Goal: Task Accomplishment & Management: Use online tool/utility

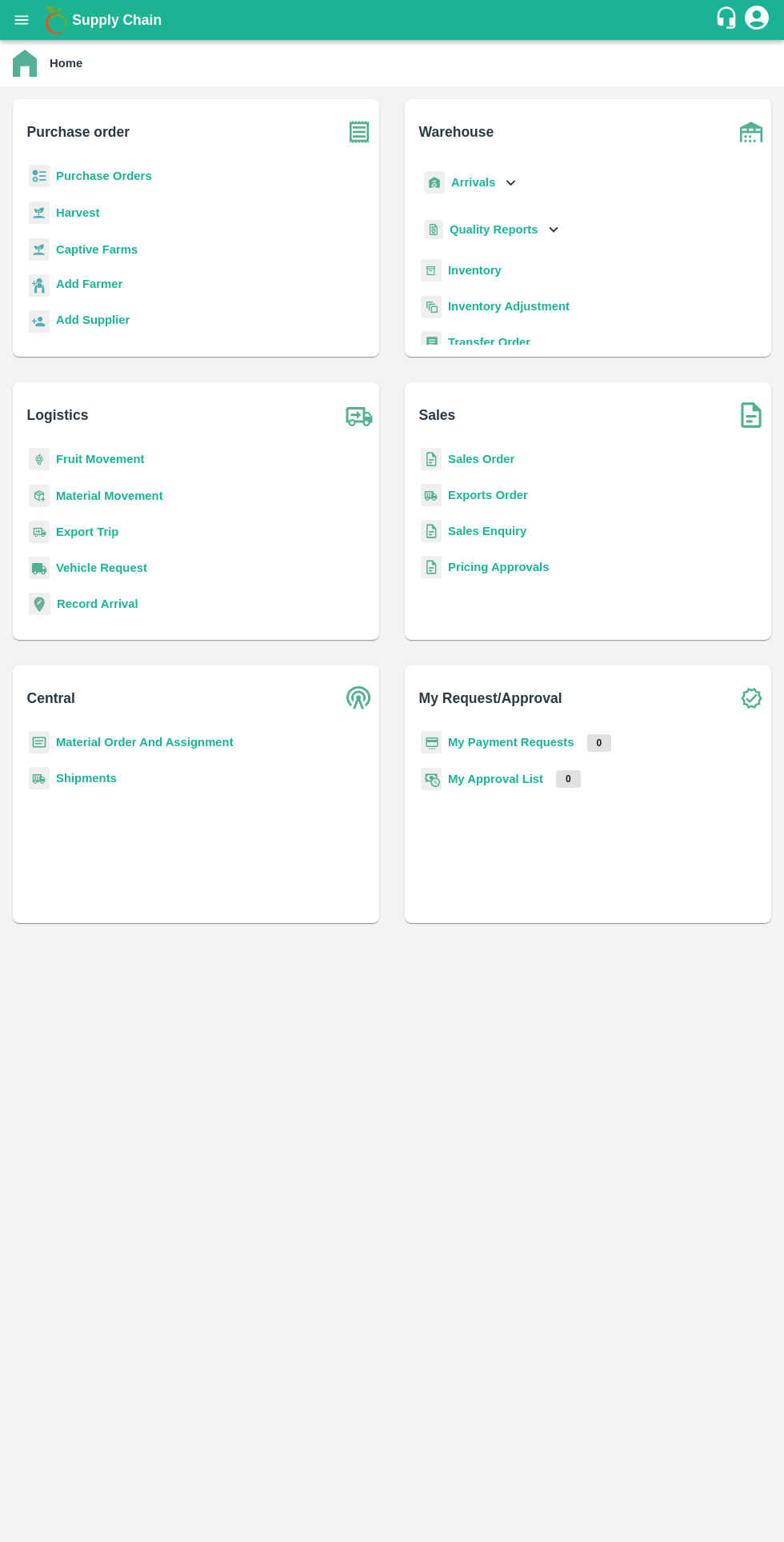
click at [113, 176] on b "Purchase Orders" at bounding box center [104, 176] width 96 height 13
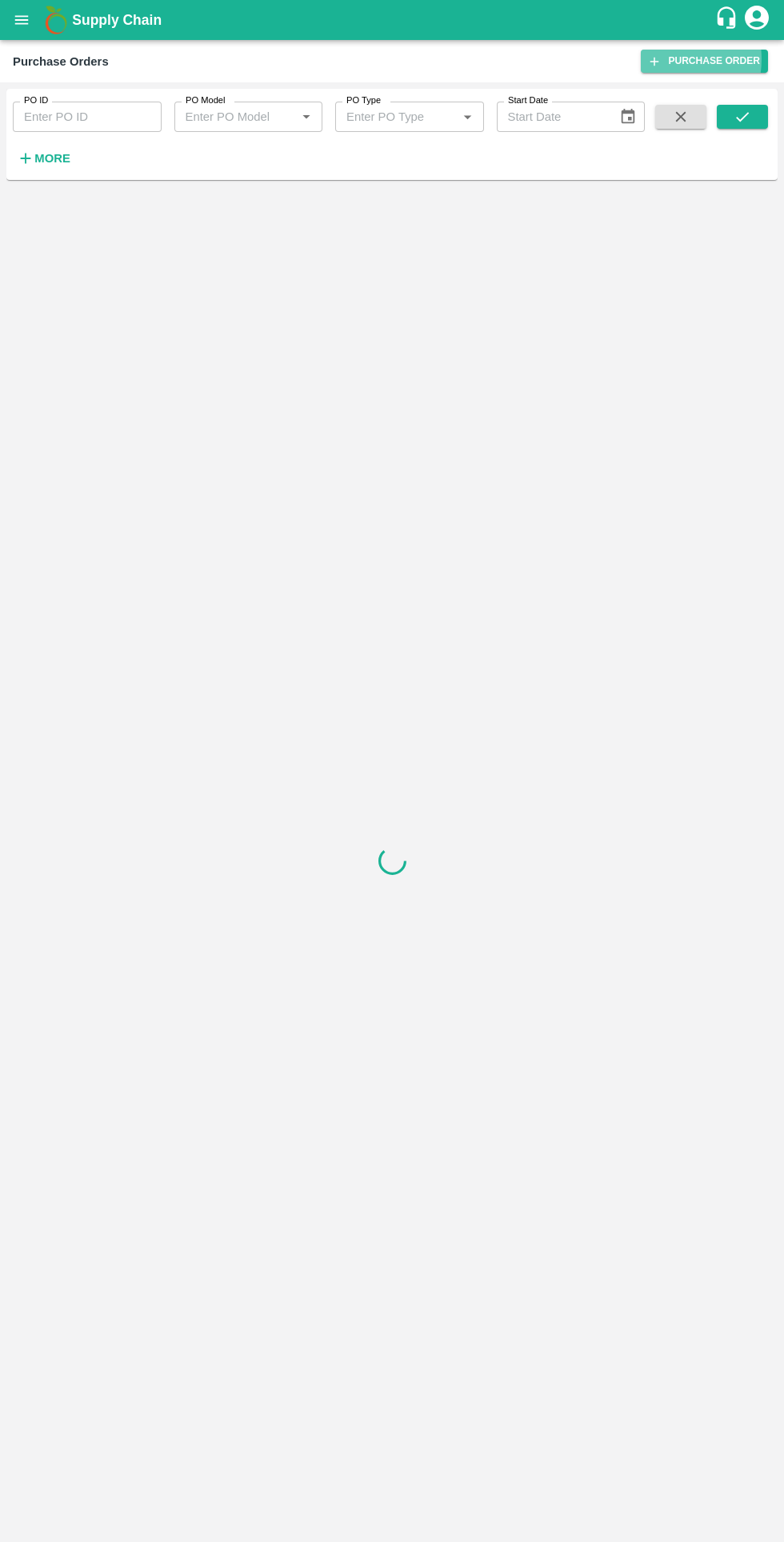
click at [672, 59] on link "Purchase Order" at bounding box center [704, 61] width 127 height 24
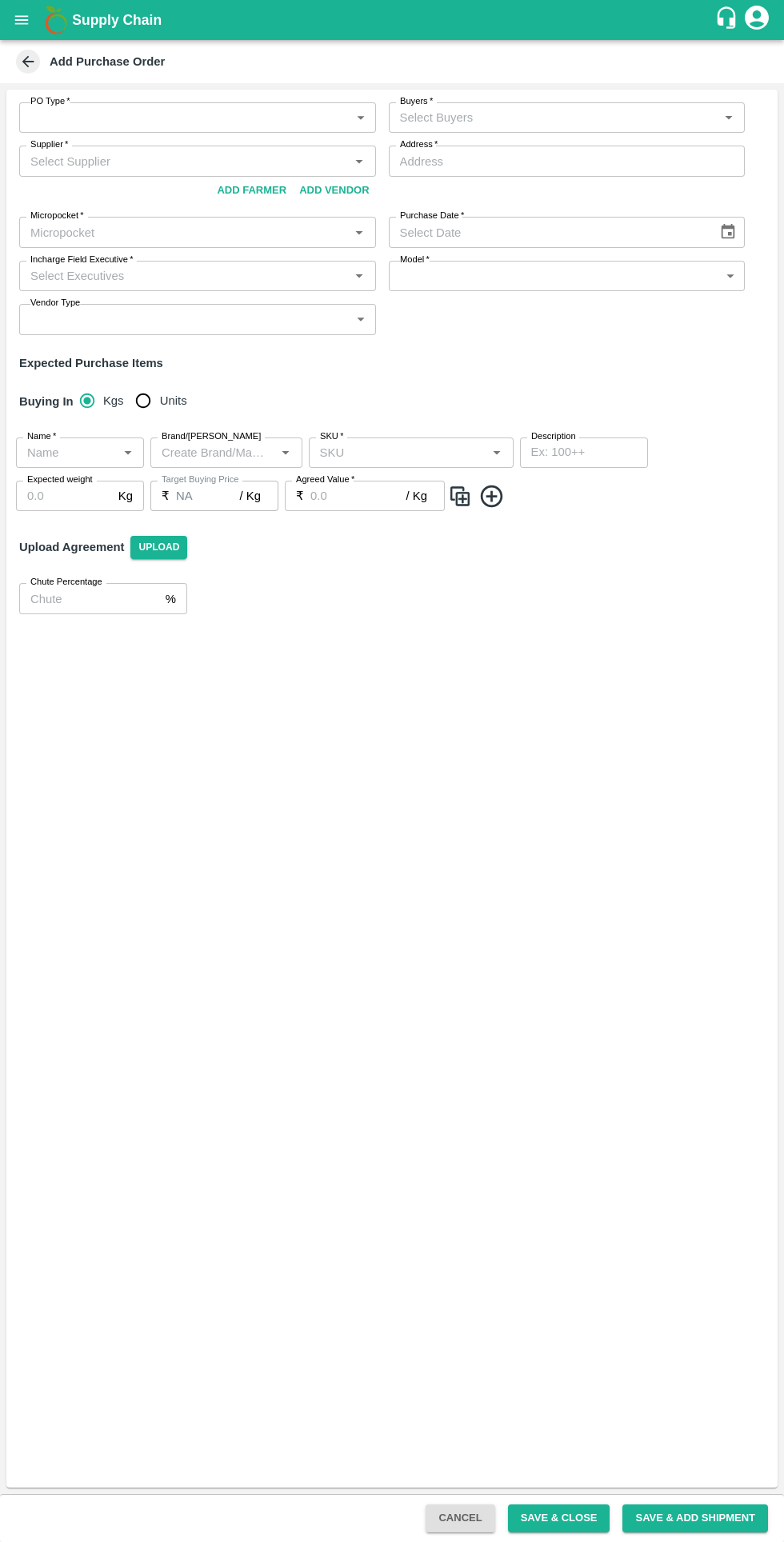
click at [335, 191] on button "Add Vendor" at bounding box center [334, 191] width 83 height 28
